Goal: Find specific page/section: Find specific page/section

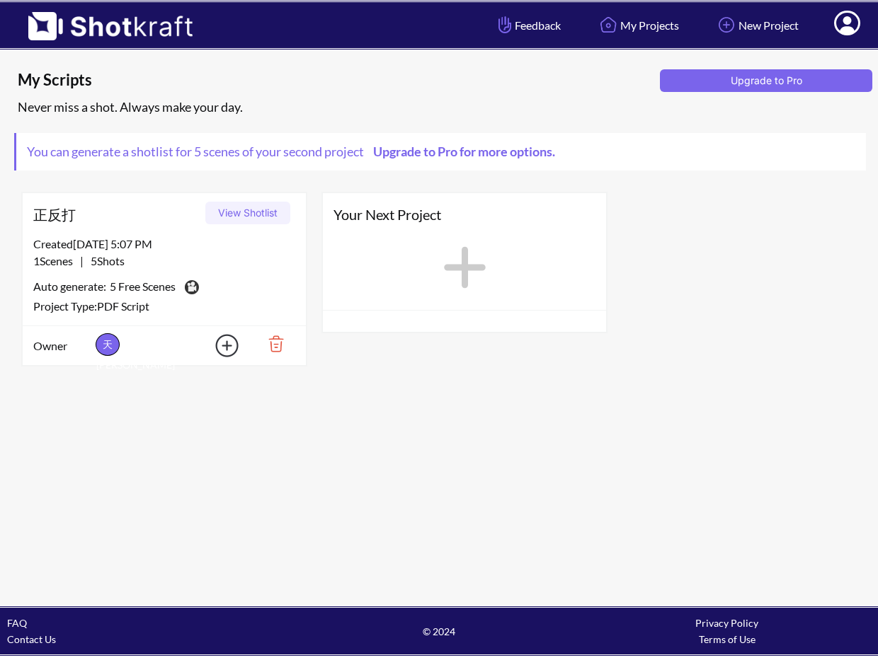
click at [130, 251] on div "Created [DATE] 5:07 PM" at bounding box center [164, 244] width 262 height 17
click at [235, 214] on button "View Shotlist" at bounding box center [247, 213] width 85 height 23
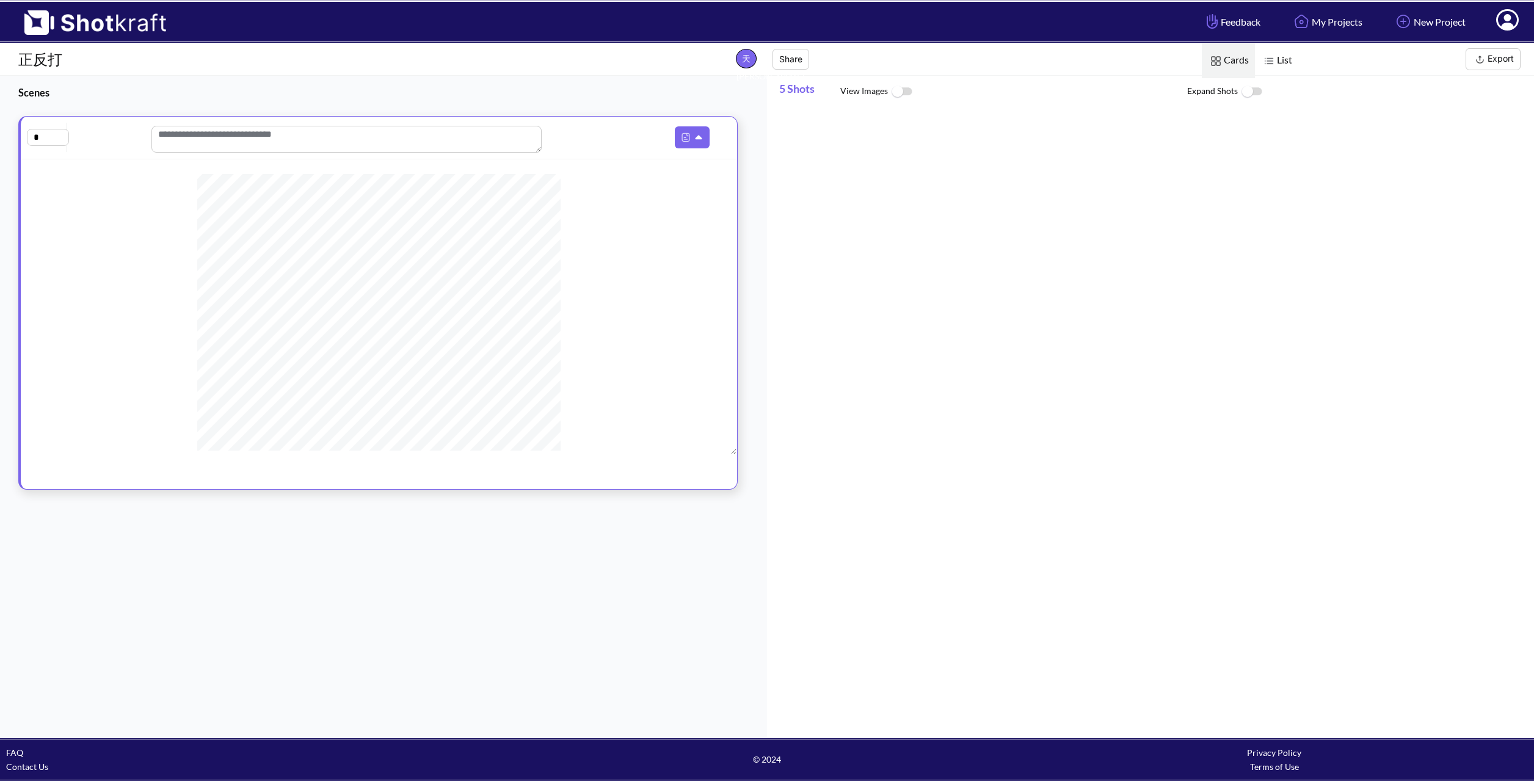
scroll to position [246, 0]
click at [757, 225] on div at bounding box center [1156, 421] width 755 height 627
click at [757, 91] on img at bounding box center [902, 91] width 28 height 26
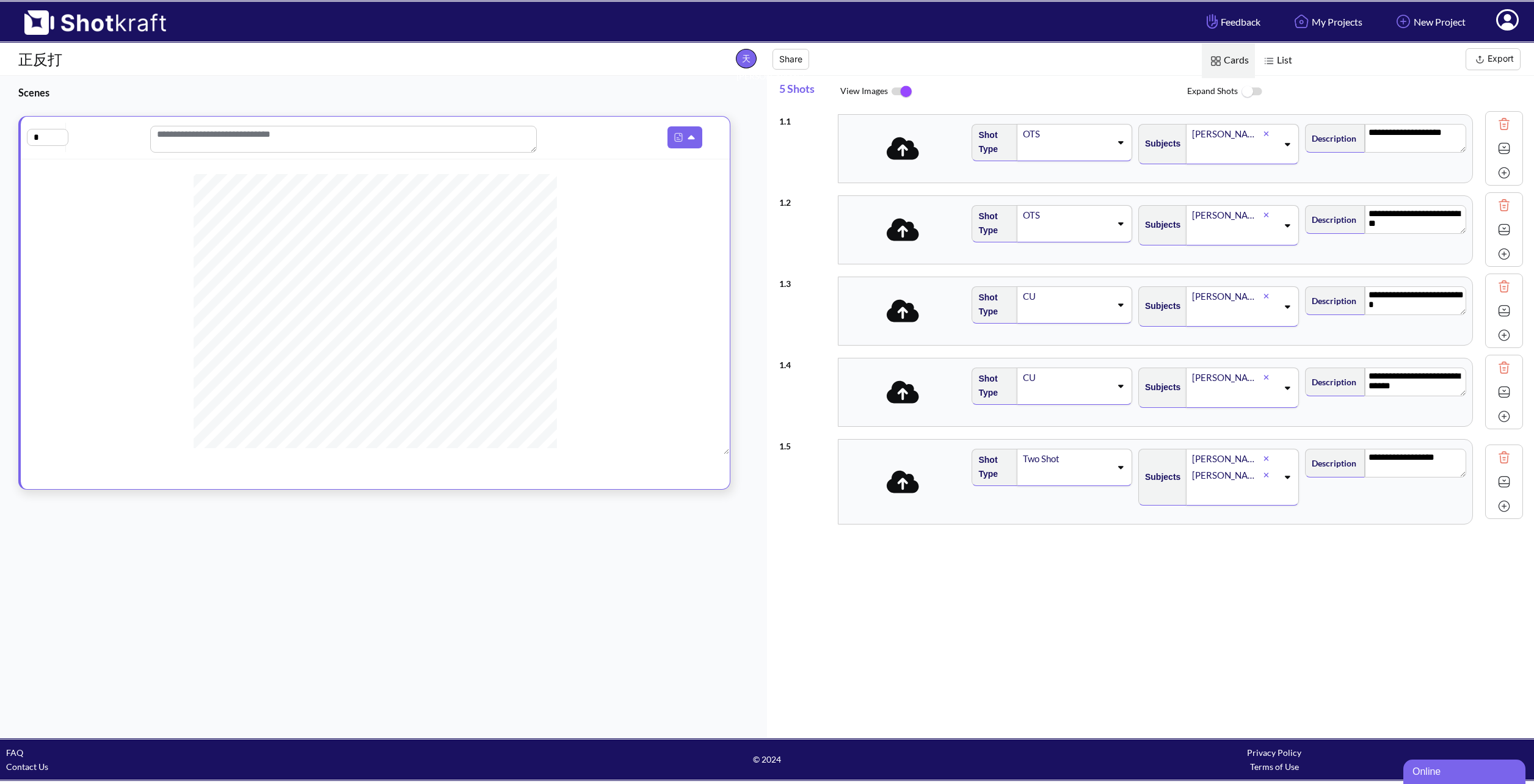
scroll to position [0, 0]
